Goal: Navigation & Orientation: Find specific page/section

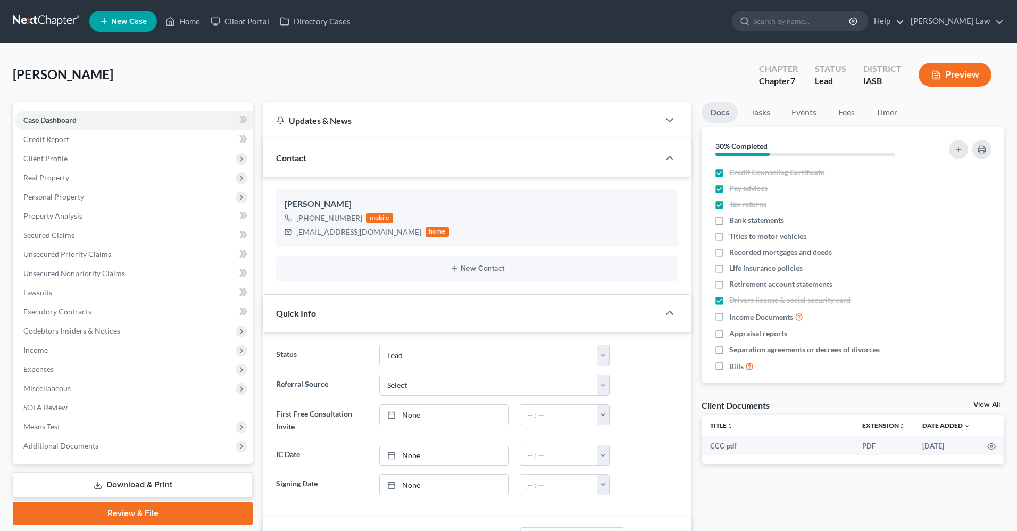
select select "10"
select select "0"
click at [225, 18] on link "Client Portal" at bounding box center [239, 21] width 69 height 19
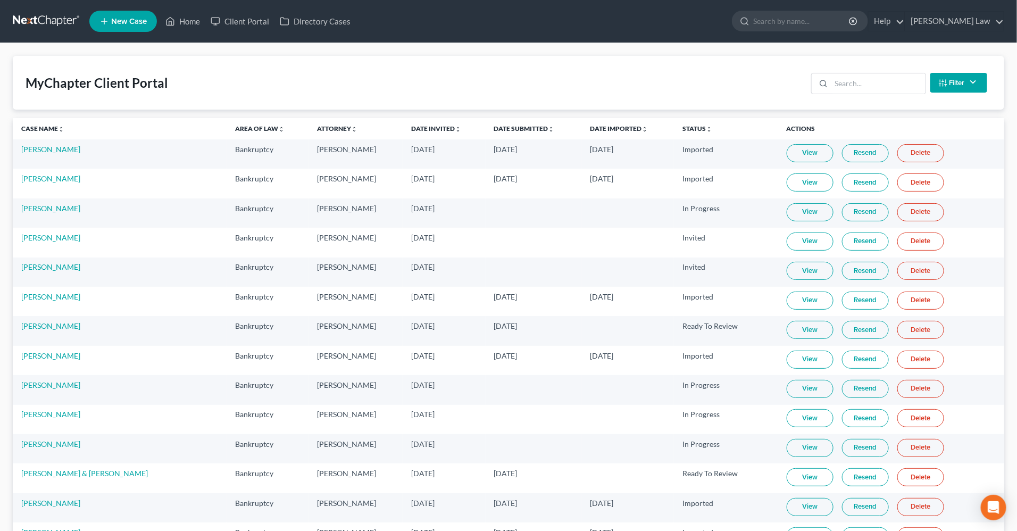
click at [957, 88] on button "Filter" at bounding box center [958, 83] width 57 height 20
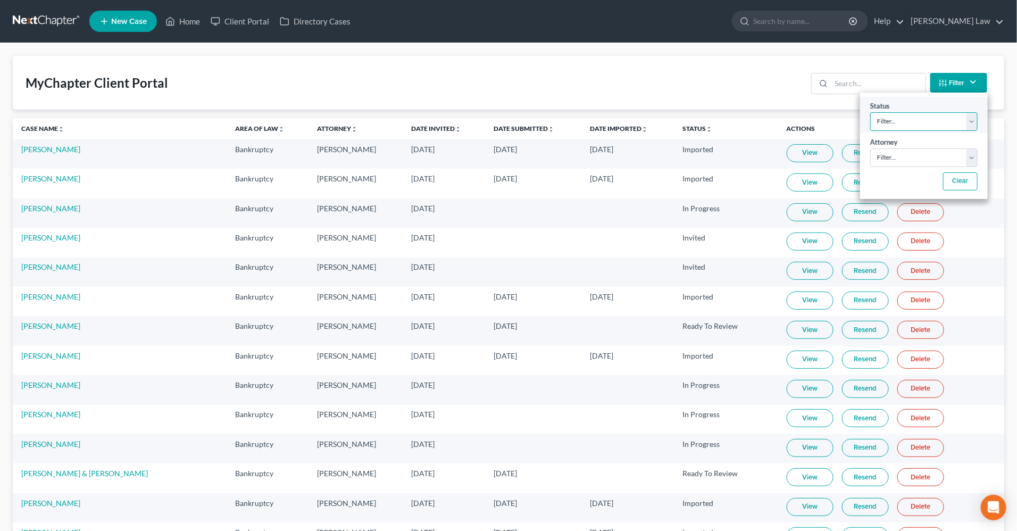
click at [932, 120] on select "Filter... Invited In Progress Ready To Review Reviewed Imported Sent Back To De…" at bounding box center [923, 121] width 107 height 19
click at [925, 120] on select "Filter... Invited In Progress Ready To Review Reviewed Imported Sent Back To De…" at bounding box center [923, 121] width 107 height 19
click at [174, 24] on icon at bounding box center [170, 22] width 7 height 8
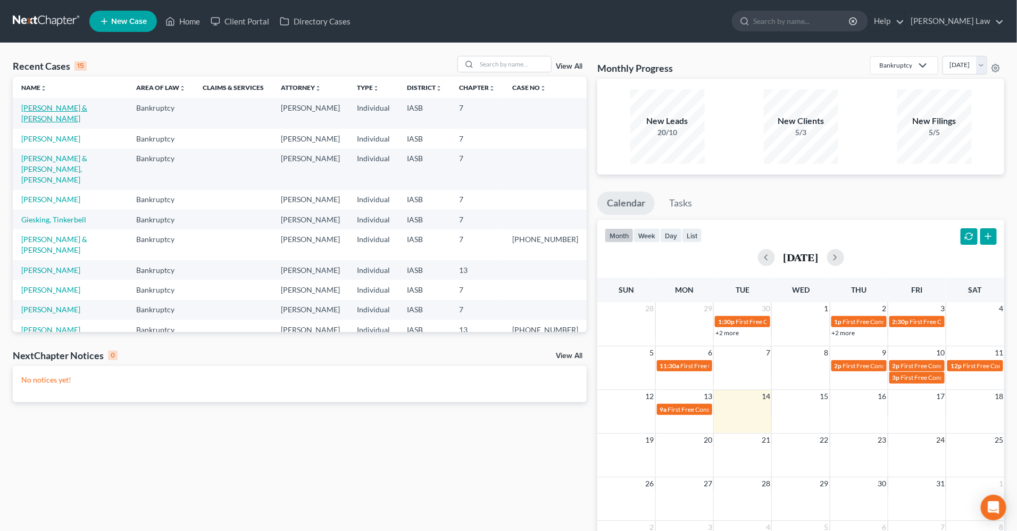
click at [87, 109] on link "[PERSON_NAME] & [PERSON_NAME]" at bounding box center [54, 113] width 66 height 20
select select "10"
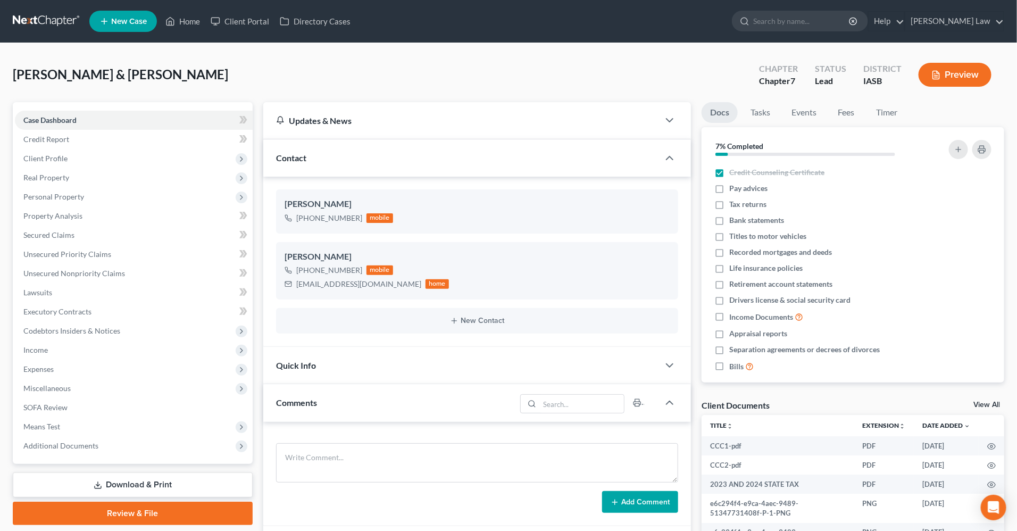
scroll to position [1267, 0]
click at [492, 372] on div "Quick Info" at bounding box center [461, 365] width 396 height 37
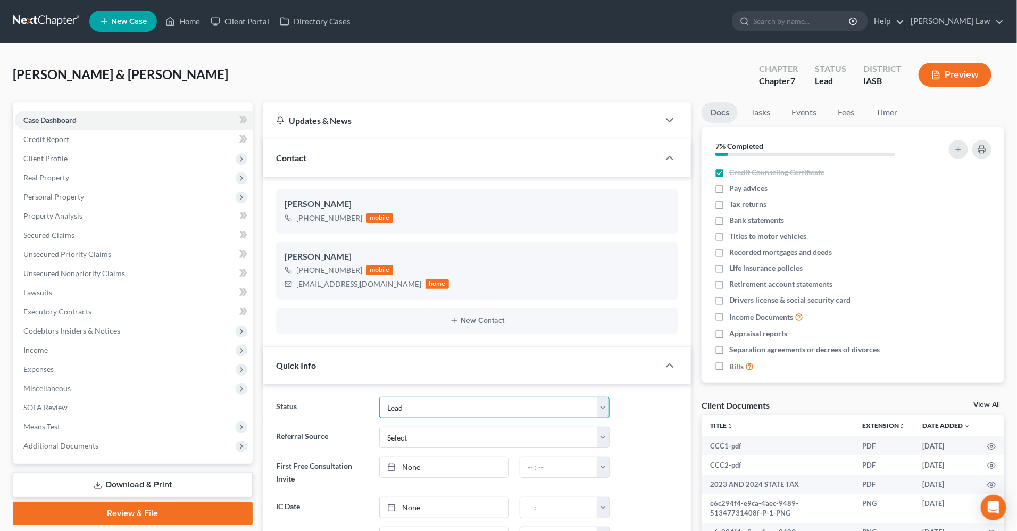
click at [464, 413] on select "Discharged Discharged & Reported Discharge Litigation Dismissal Notice Dismisse…" at bounding box center [494, 407] width 230 height 21
click at [250, 22] on link "Client Portal" at bounding box center [239, 21] width 69 height 19
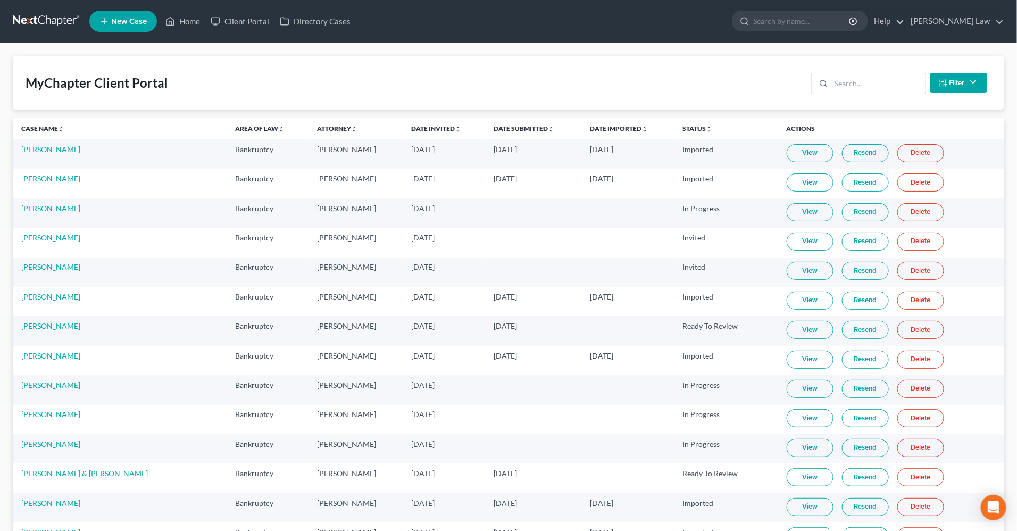
click at [801, 337] on link "View" at bounding box center [810, 330] width 47 height 18
click at [46, 477] on link "[PERSON_NAME] & [PERSON_NAME]" at bounding box center [84, 473] width 127 height 9
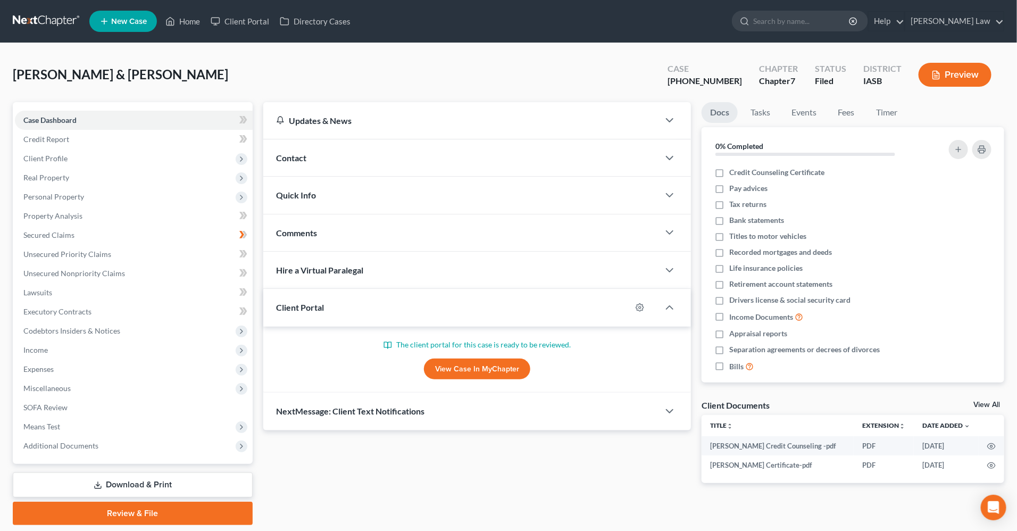
click at [404, 179] on div "Quick Info" at bounding box center [461, 195] width 396 height 37
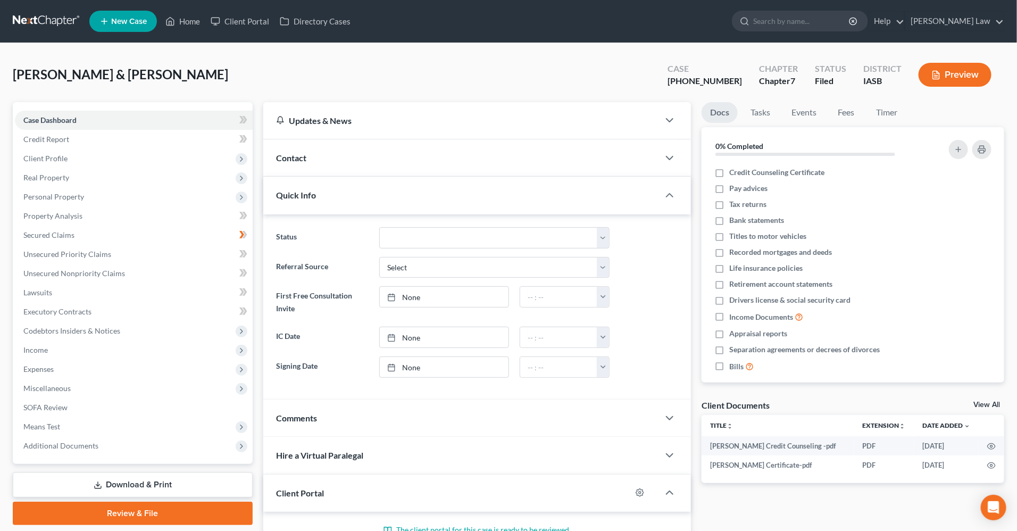
click at [404, 179] on div "Quick Info" at bounding box center [461, 195] width 396 height 37
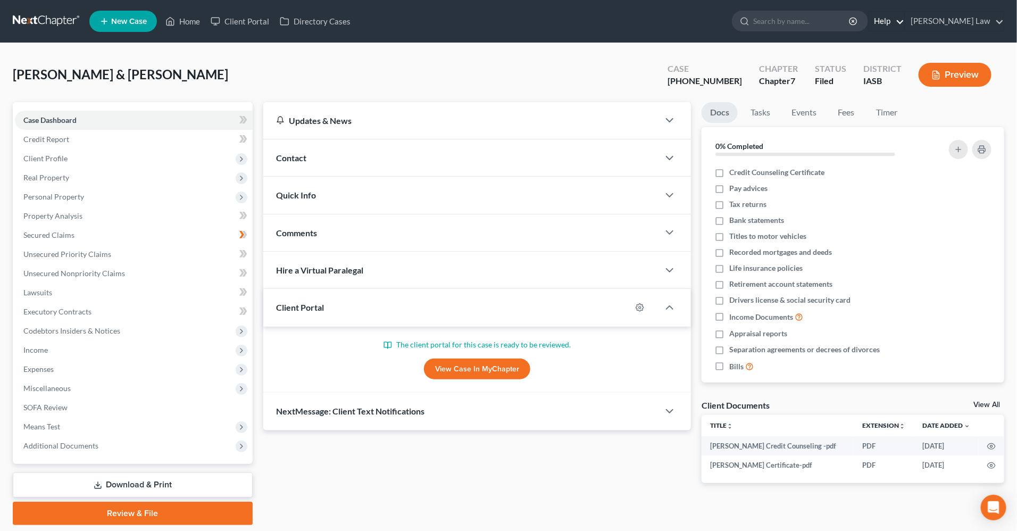
click at [904, 22] on link "Help" at bounding box center [886, 21] width 36 height 19
click at [904, 46] on link "Help Center" at bounding box center [862, 44] width 85 height 18
click at [244, 19] on link "Client Portal" at bounding box center [239, 21] width 69 height 19
